Goal: Find contact information: Find contact information

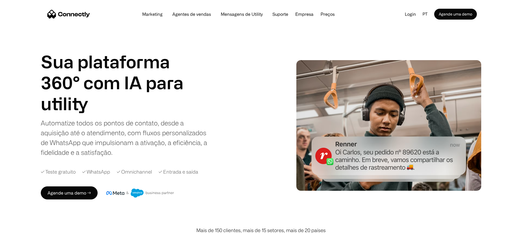
drag, startPoint x: 235, startPoint y: 204, endPoint x: 232, endPoint y: 204, distance: 2.8
click at [235, 204] on div "Sua plataforma 360° com IA para agentes de vendas suporte utility agentes de ve…" at bounding box center [261, 125] width 440 height 203
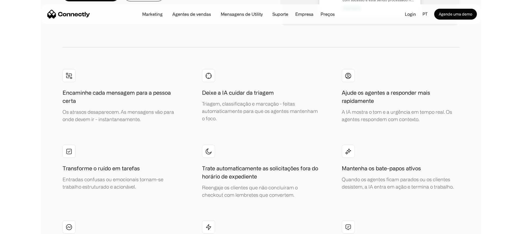
scroll to position [1185, 0]
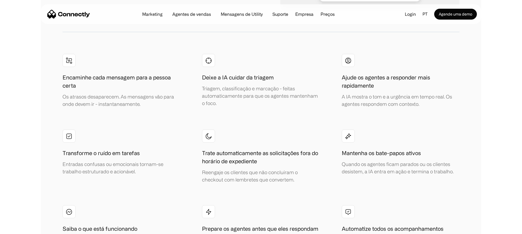
click at [349, 133] on img at bounding box center [348, 136] width 7 height 7
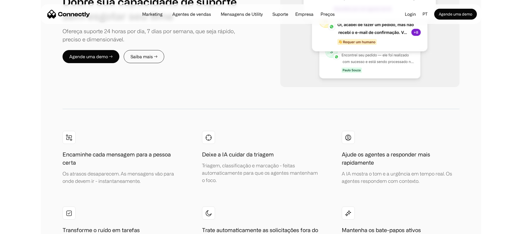
scroll to position [1109, 0]
drag, startPoint x: 347, startPoint y: 162, endPoint x: 349, endPoint y: 164, distance: 3.3
click at [347, 209] on img at bounding box center [348, 212] width 7 height 7
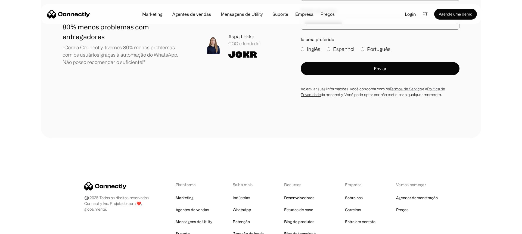
scroll to position [3238, 0]
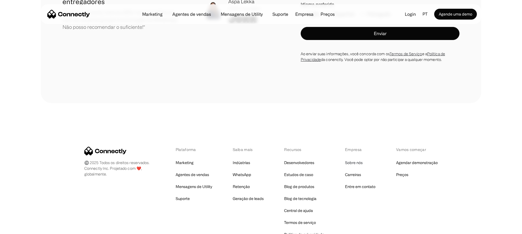
click at [360, 159] on link "Sobre nós" at bounding box center [354, 163] width 18 height 8
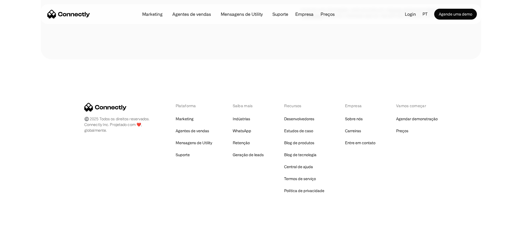
scroll to position [838, 0]
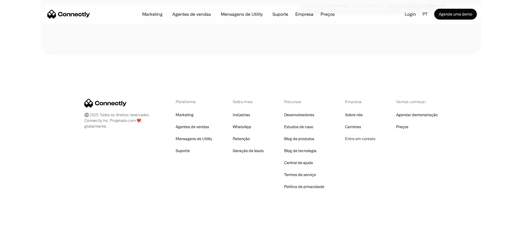
click at [362, 142] on link "Entre em contato" at bounding box center [360, 139] width 30 height 8
